Goal: Check status: Check status

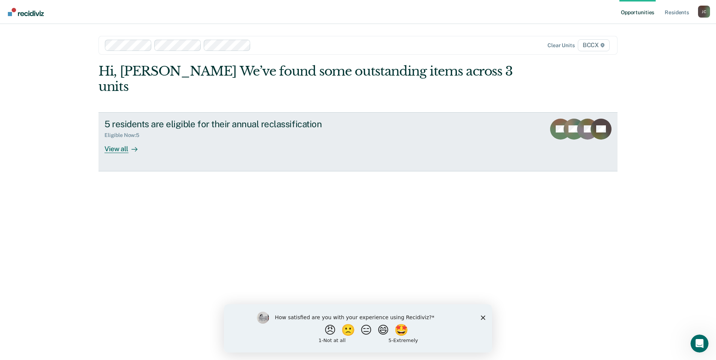
click at [123, 139] on div "View all" at bounding box center [125, 146] width 42 height 15
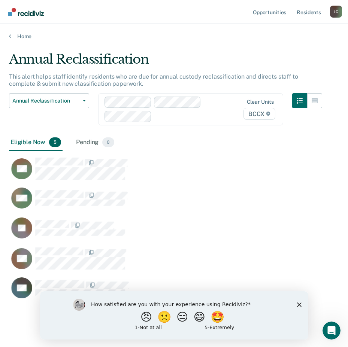
scroll to position [6, 6]
